Goal: Navigation & Orientation: Find specific page/section

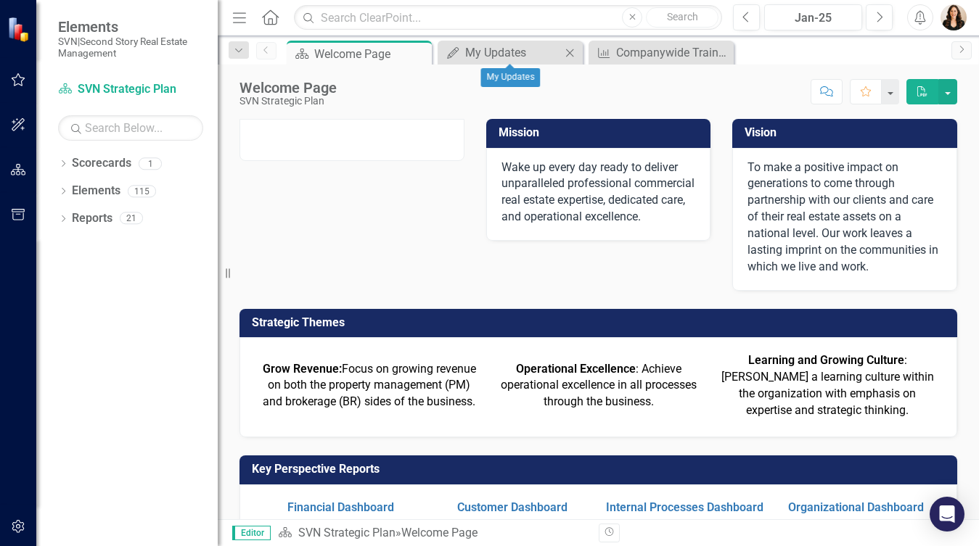
click at [570, 52] on icon at bounding box center [570, 53] width 8 height 8
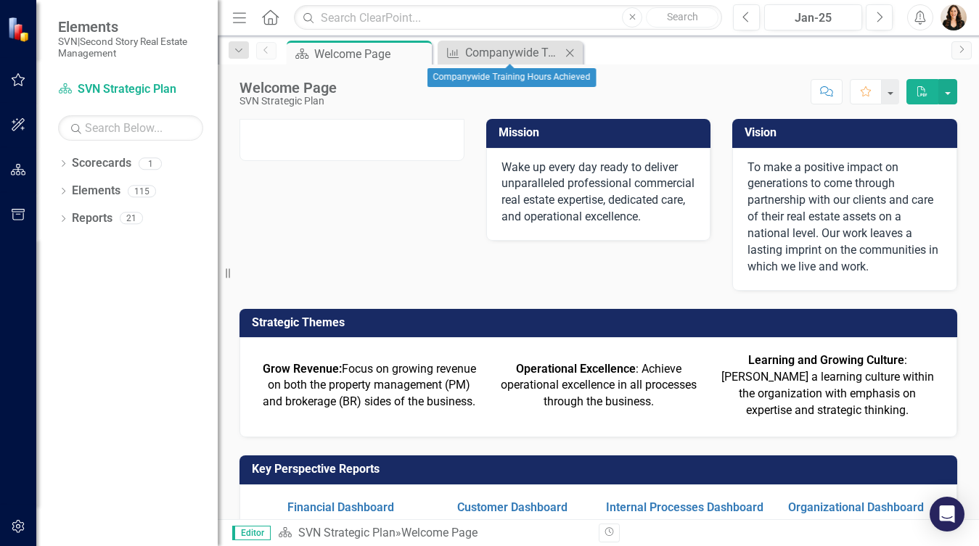
click at [568, 50] on icon "Close" at bounding box center [569, 53] width 15 height 12
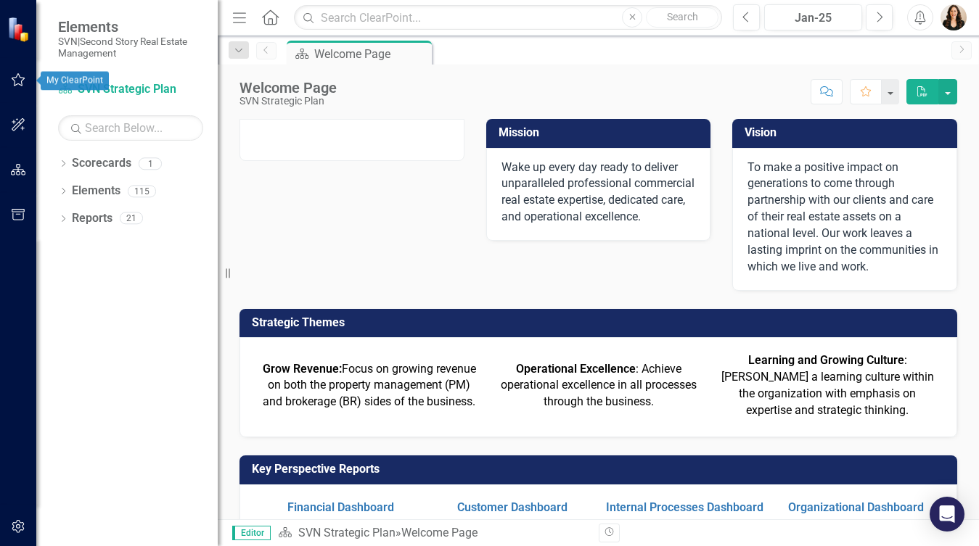
click at [19, 79] on icon "button" at bounding box center [18, 80] width 15 height 12
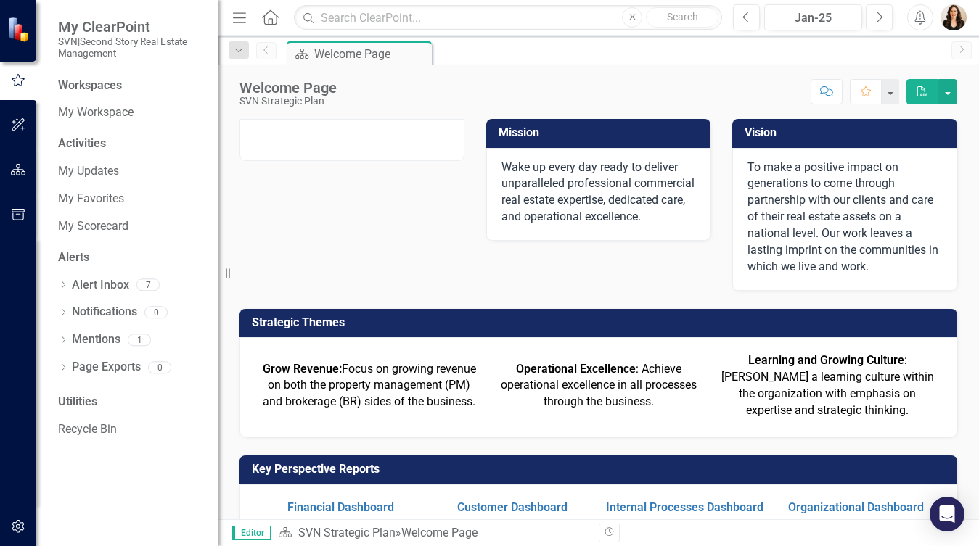
click at [554, 57] on div "Scorecard Welcome Page Pin" at bounding box center [614, 52] width 660 height 23
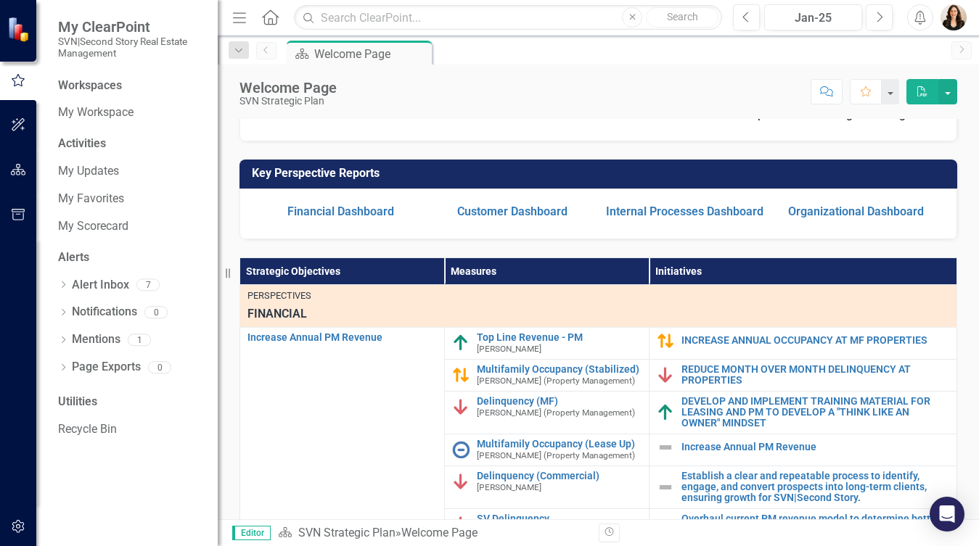
scroll to position [294, 0]
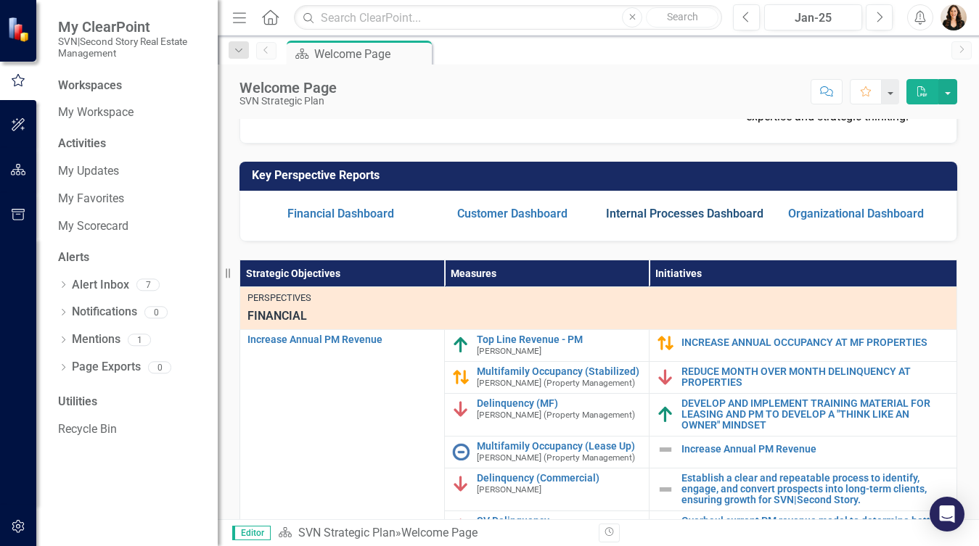
click at [669, 216] on link "Internal Processes Dashboard" at bounding box center [684, 214] width 157 height 14
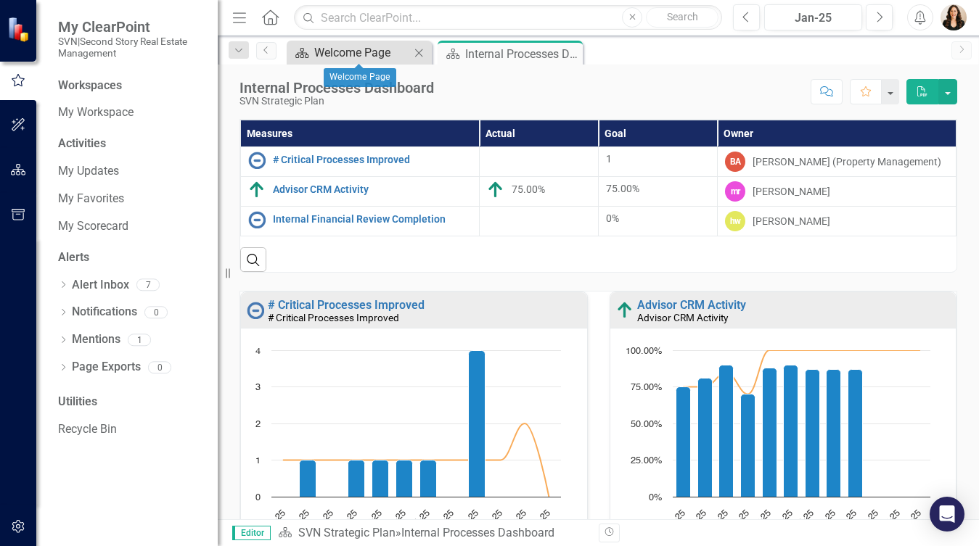
click at [393, 54] on div "Welcome Page" at bounding box center [362, 53] width 96 height 18
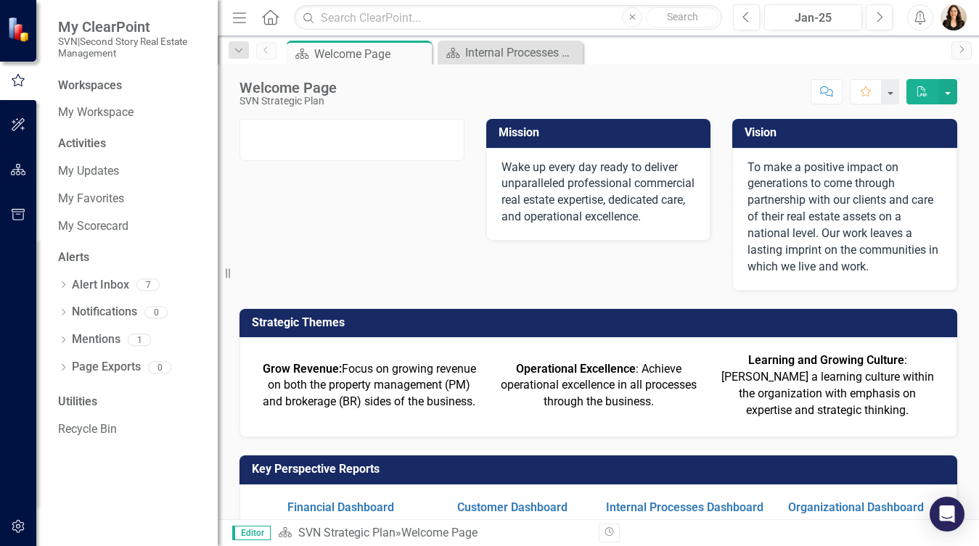
scroll to position [291, 0]
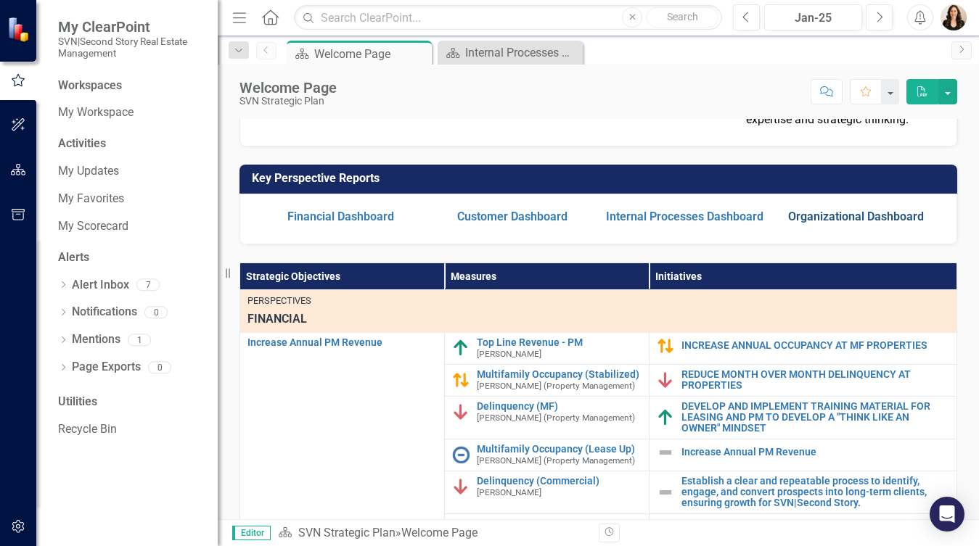
click at [808, 217] on link "Organizational Dashboard" at bounding box center [856, 217] width 136 height 14
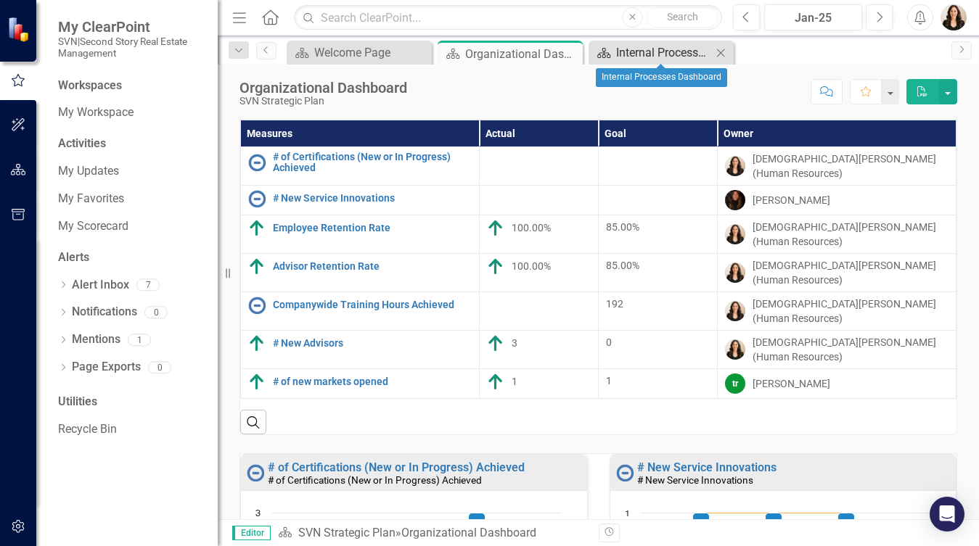
click at [659, 49] on div "Internal Processes Dashboard" at bounding box center [664, 53] width 96 height 18
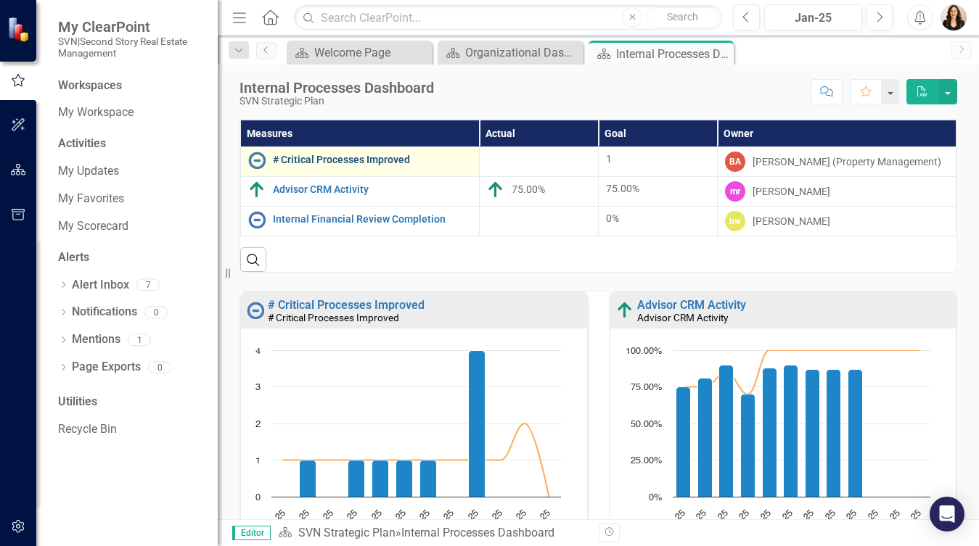
click at [350, 160] on link "# Critical Processes Improved" at bounding box center [372, 160] width 199 height 11
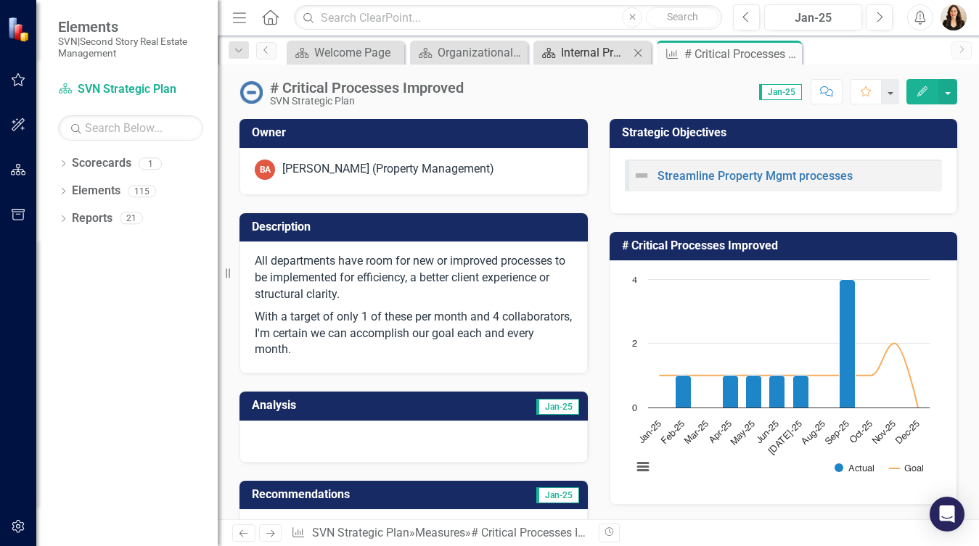
click at [608, 53] on div "Internal Processes Dashboard" at bounding box center [595, 53] width 68 height 18
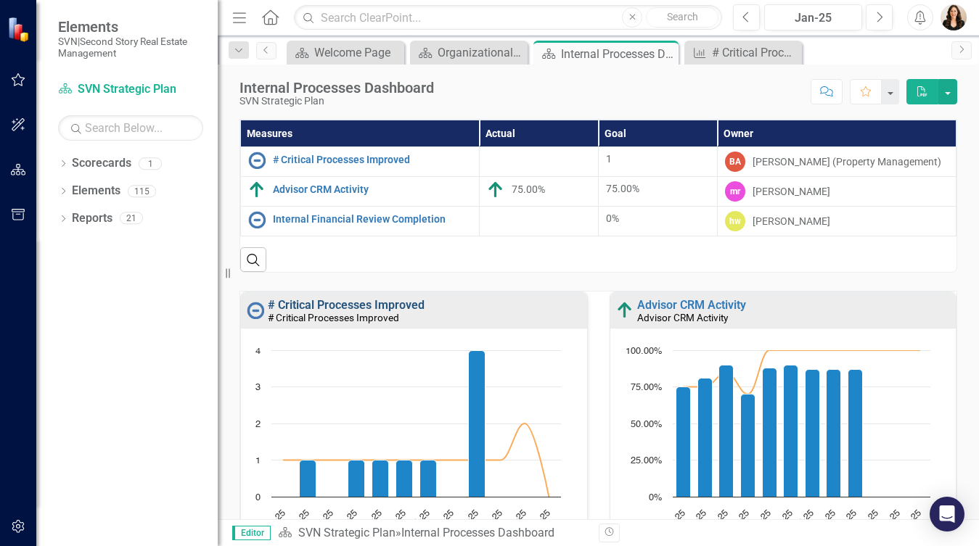
click at [356, 305] on link "# Critical Processes Improved" at bounding box center [346, 305] width 157 height 14
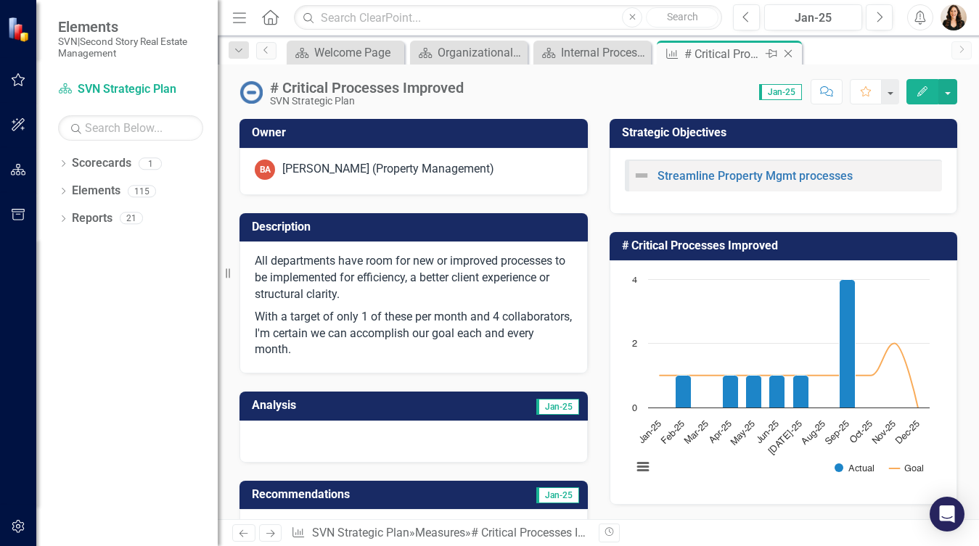
click at [788, 54] on icon at bounding box center [788, 54] width 8 height 8
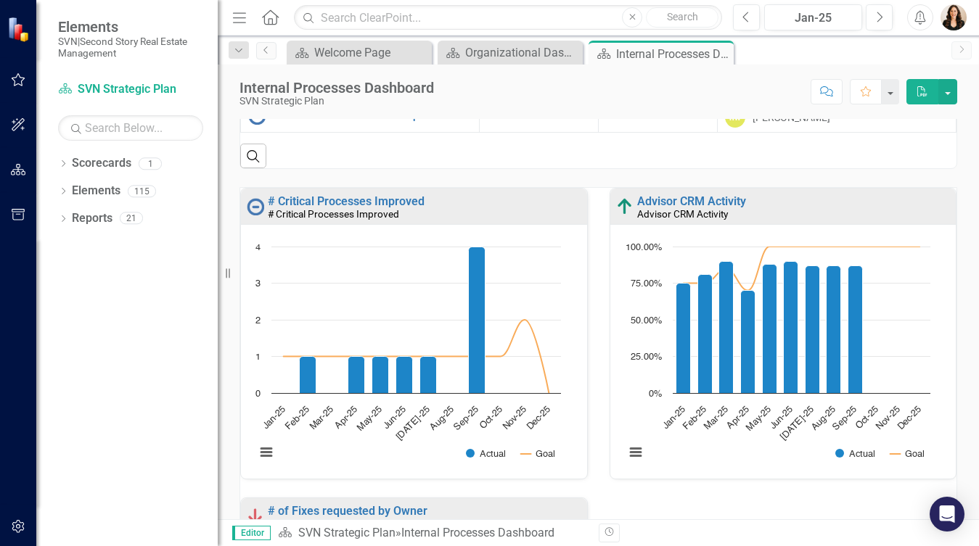
scroll to position [1, 0]
